Goal: Information Seeking & Learning: Check status

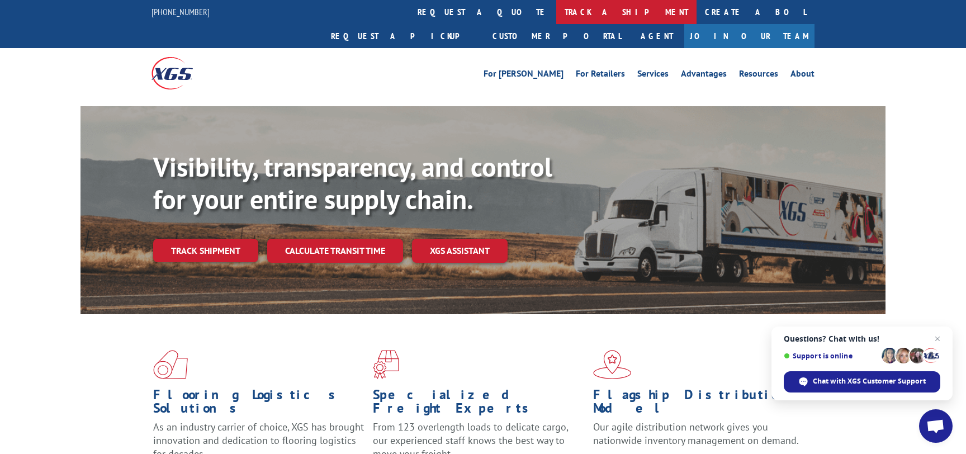
click at [556, 10] on link "track a shipment" at bounding box center [626, 12] width 140 height 24
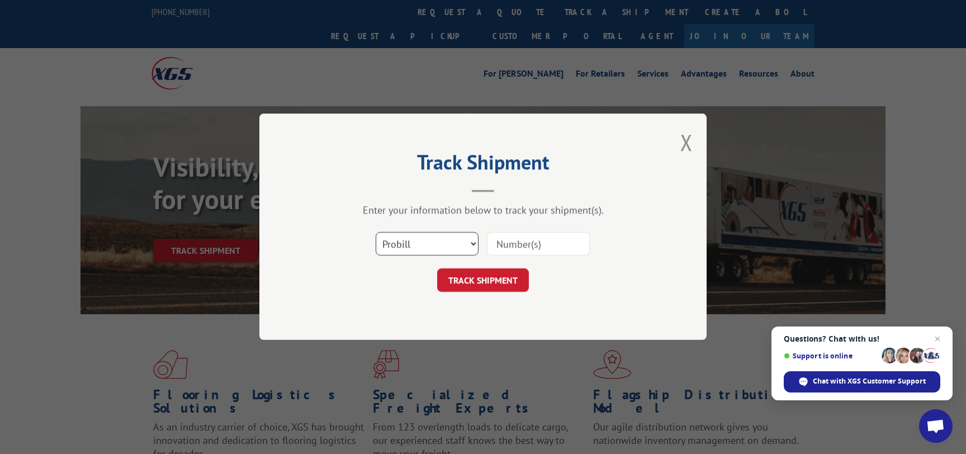
click at [376, 232] on select "Select category... Probill BOL PO" at bounding box center [427, 243] width 103 height 23
select select "bol"
click option "BOL" at bounding box center [0, 0] width 0 height 0
click at [531, 244] on input at bounding box center [538, 243] width 103 height 23
paste input "17588667"
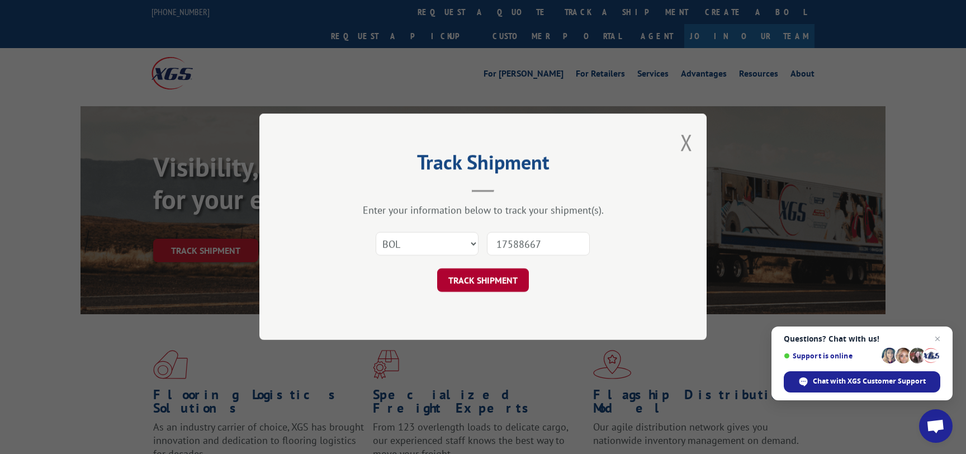
type input "17588667"
click at [495, 276] on button "TRACK SHIPMENT" at bounding box center [483, 280] width 92 height 23
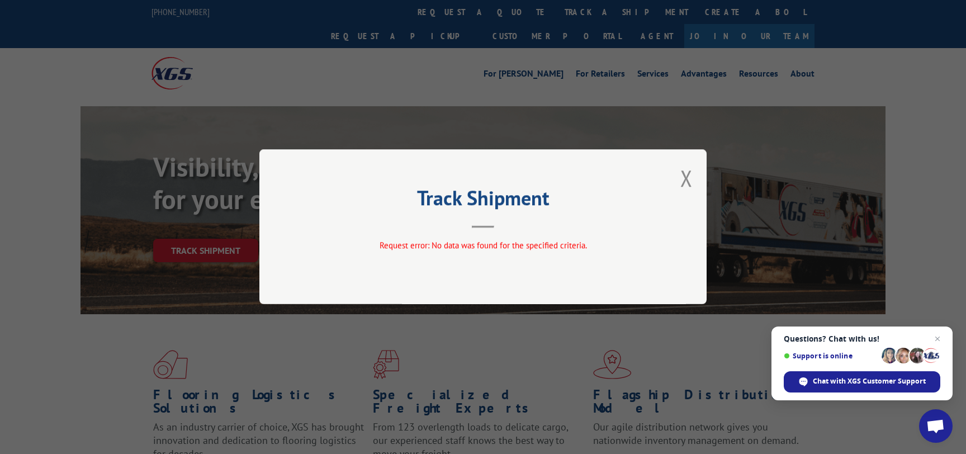
click at [692, 169] on div "Track Shipment Request error: No data was found for the specified criteria." at bounding box center [482, 226] width 447 height 155
click at [687, 175] on button "Close modal" at bounding box center [686, 178] width 12 height 30
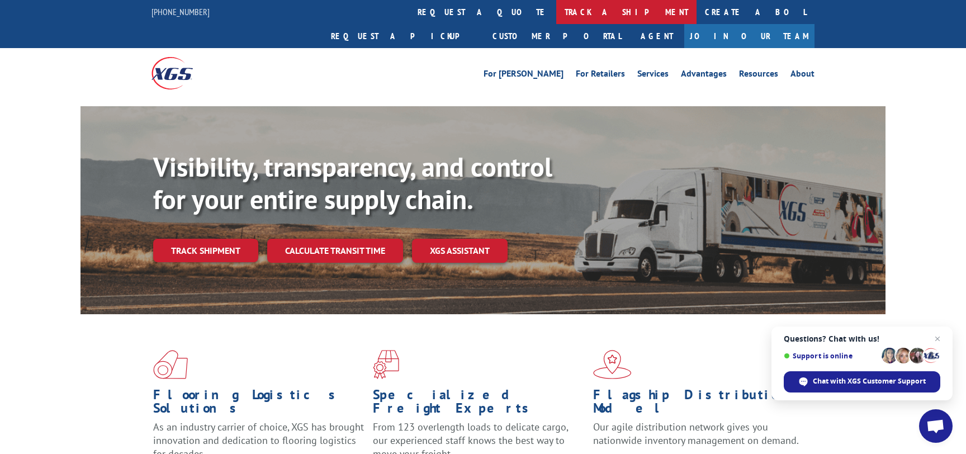
click at [556, 16] on link "track a shipment" at bounding box center [626, 12] width 140 height 24
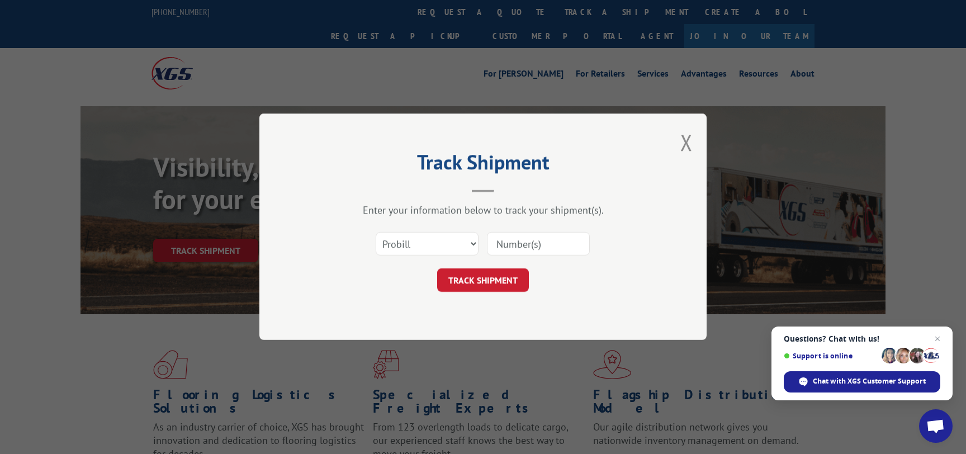
click at [523, 245] on input at bounding box center [538, 243] width 103 height 23
paste input "17588667"
click at [497, 243] on input "17588667" at bounding box center [538, 243] width 103 height 23
type input "17588667"
click at [488, 276] on button "TRACK SHIPMENT" at bounding box center [483, 280] width 92 height 23
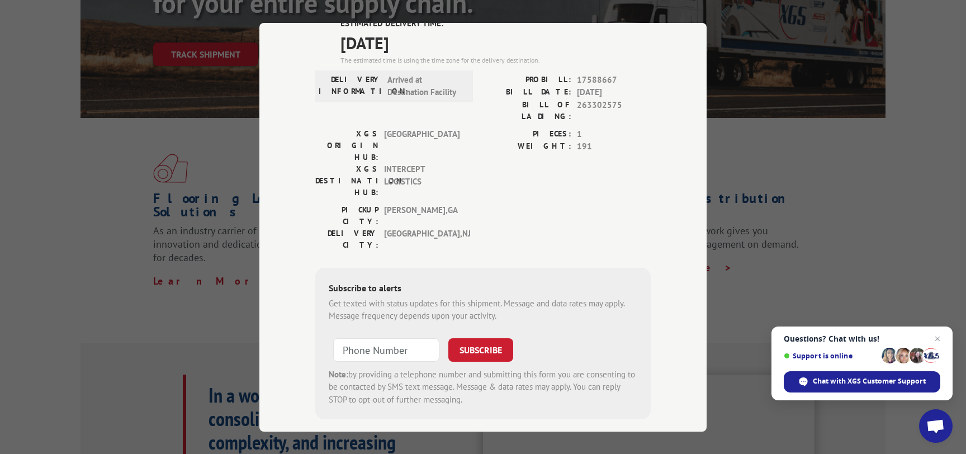
scroll to position [50, 0]
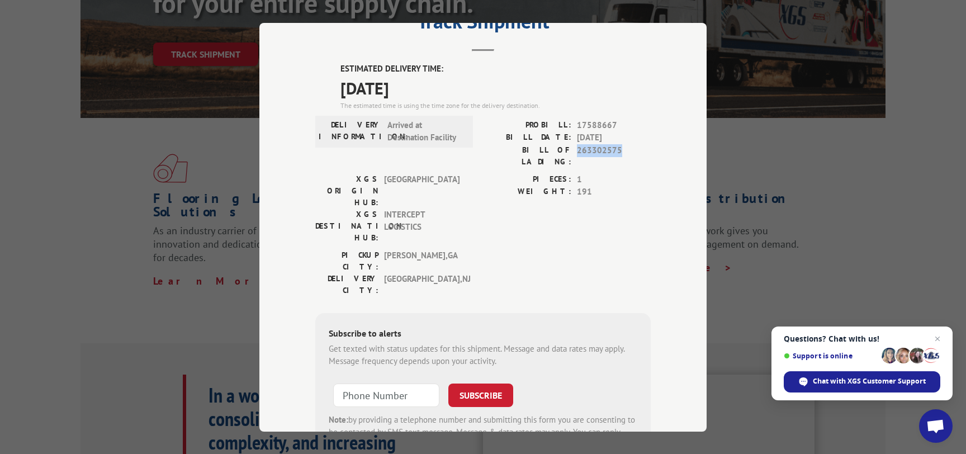
drag, startPoint x: 626, startPoint y: 151, endPoint x: 577, endPoint y: 154, distance: 49.3
click at [577, 154] on span "263302575" at bounding box center [614, 155] width 74 height 23
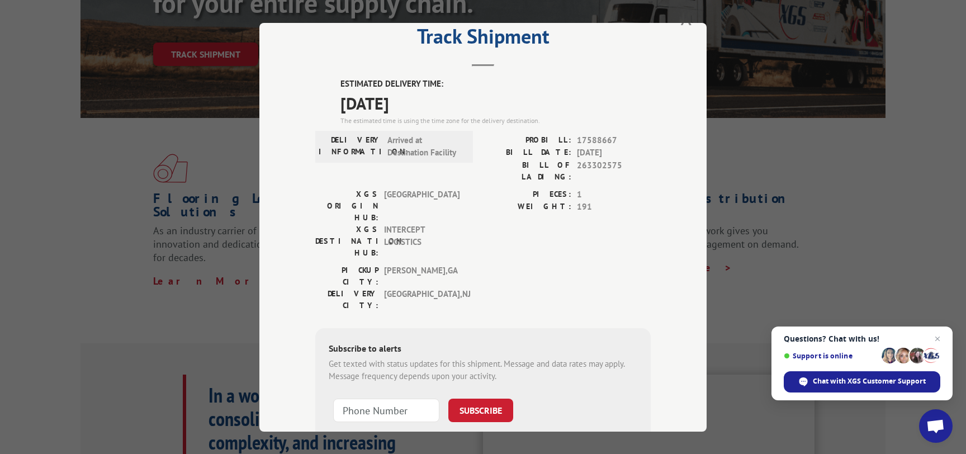
click at [687, 20] on div "Track Shipment ESTIMATED DELIVERY TIME: [DATE] The estimated time is using the …" at bounding box center [483, 227] width 966 height 454
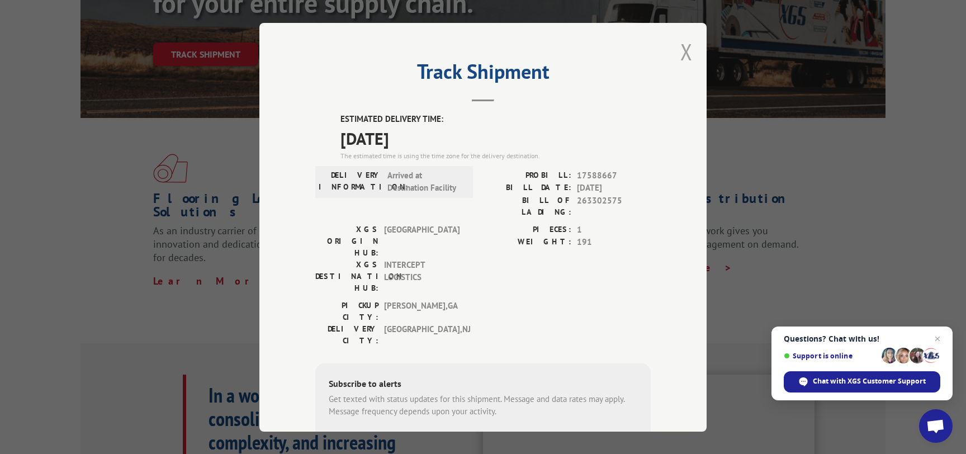
click at [684, 46] on button "Close modal" at bounding box center [686, 52] width 12 height 30
